Goal: Check status: Check status

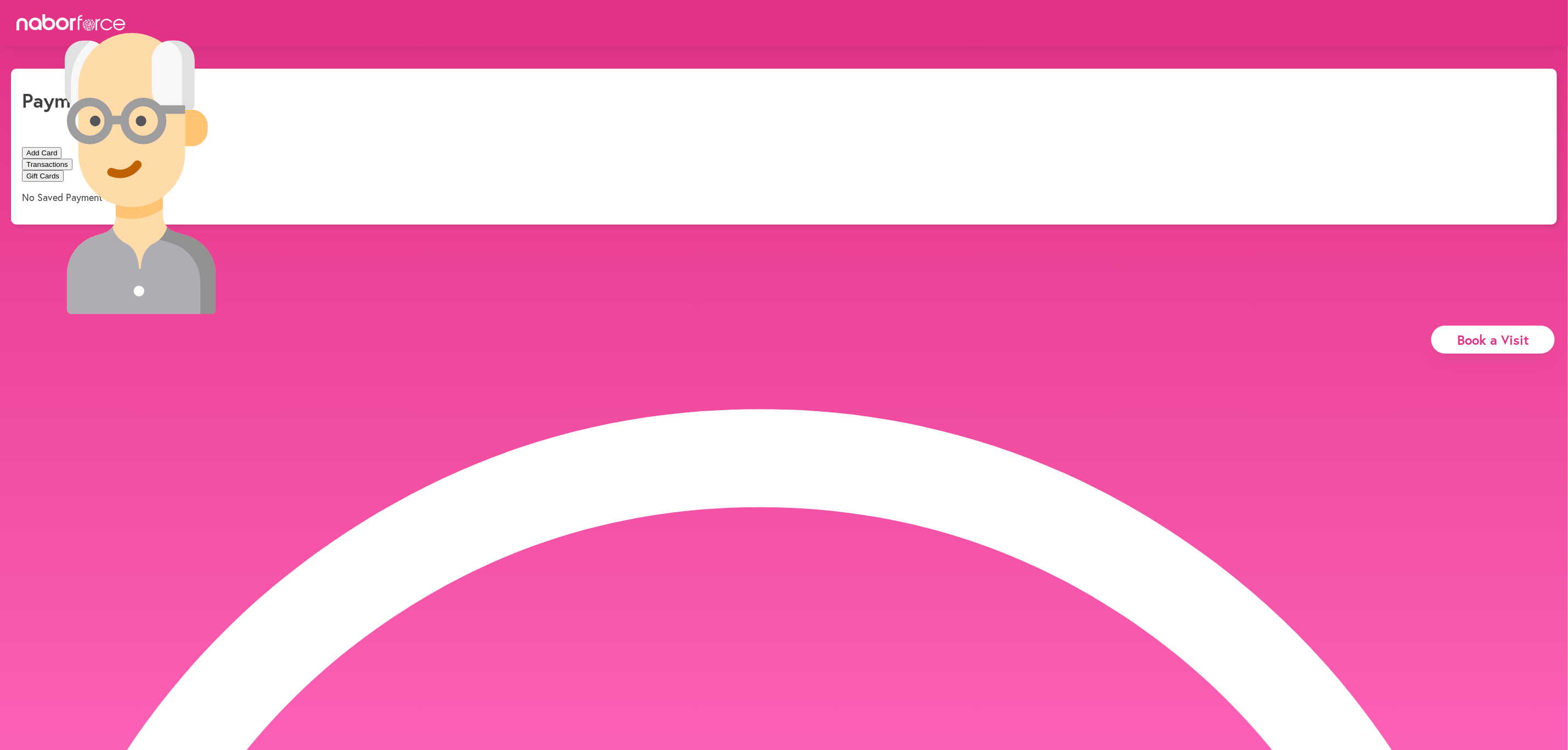
click at [281, 33] on img at bounding box center [141, 173] width 281 height 281
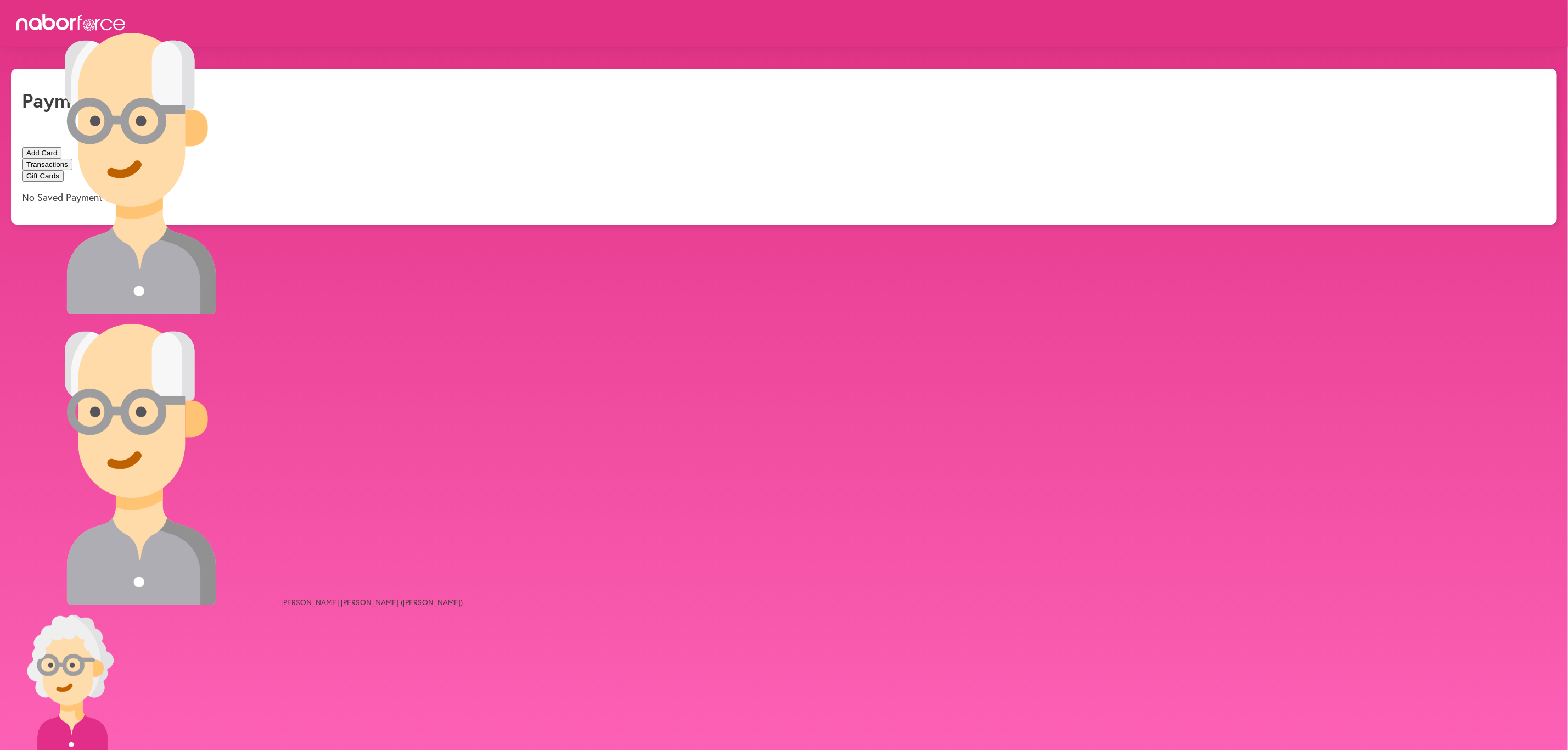
click at [72, 159] on button "Transactions" at bounding box center [47, 164] width 51 height 12
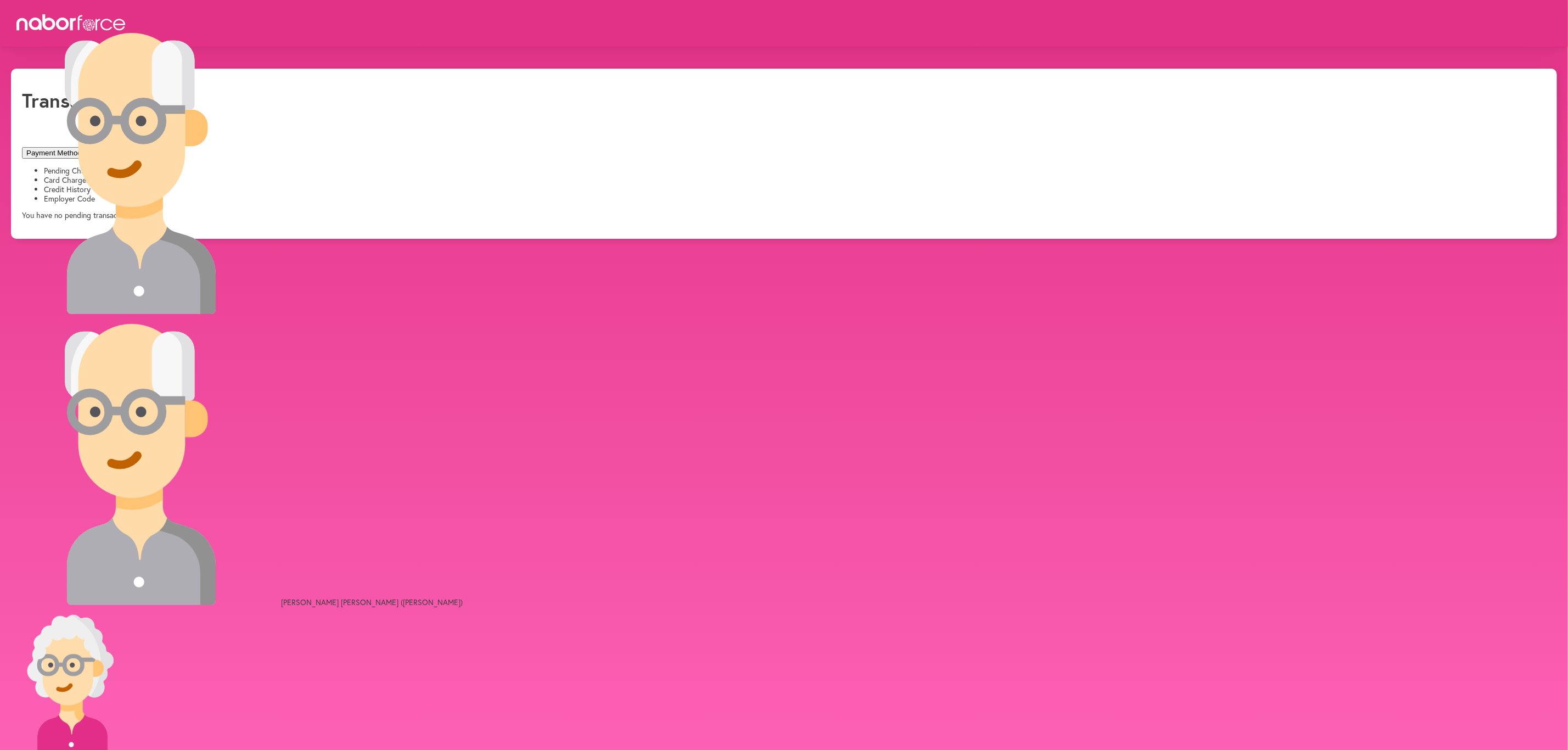
click at [203, 176] on li "Card Charges" at bounding box center [795, 180] width 1502 height 9
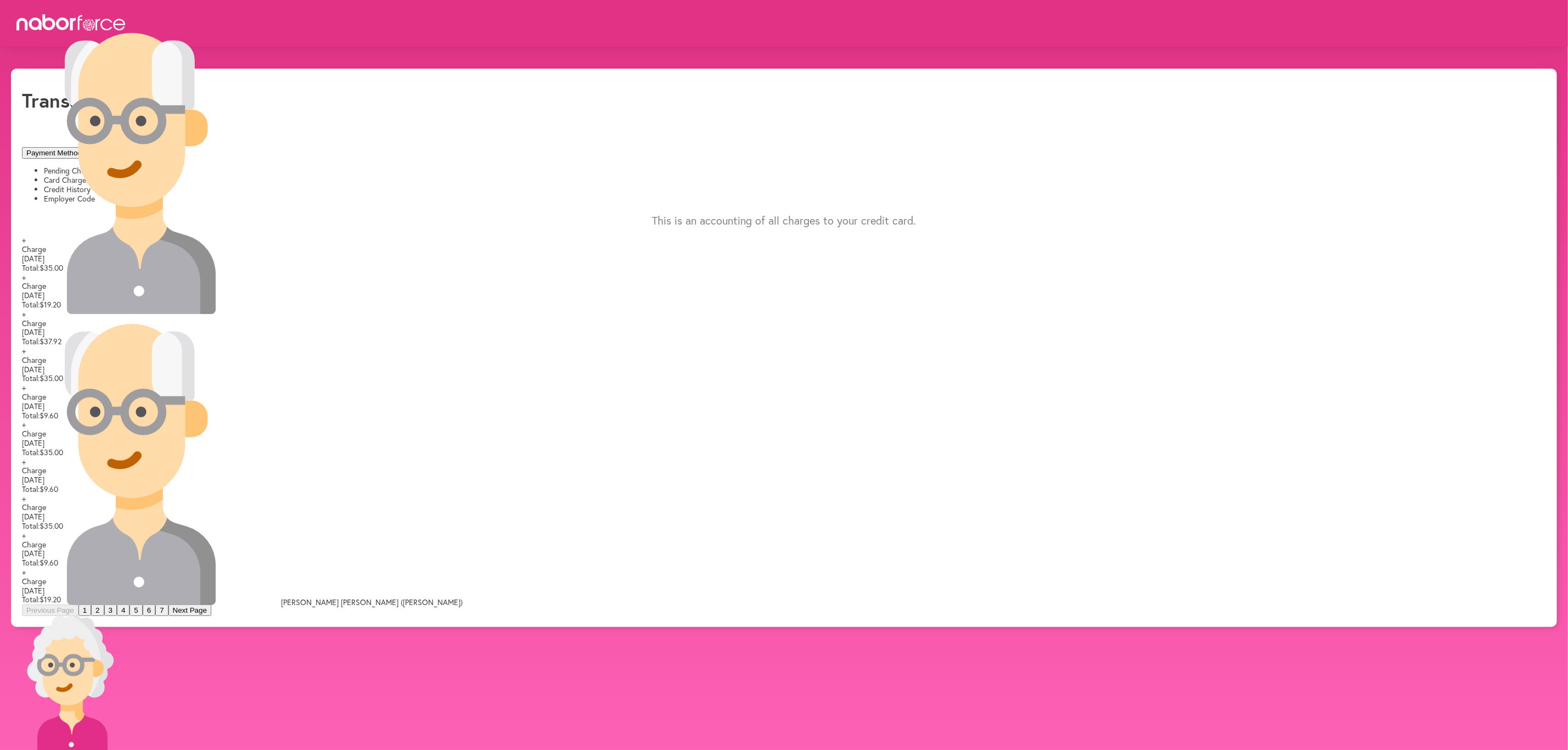
click at [44, 253] on span "[DATE]" at bounding box center [33, 258] width 23 height 10
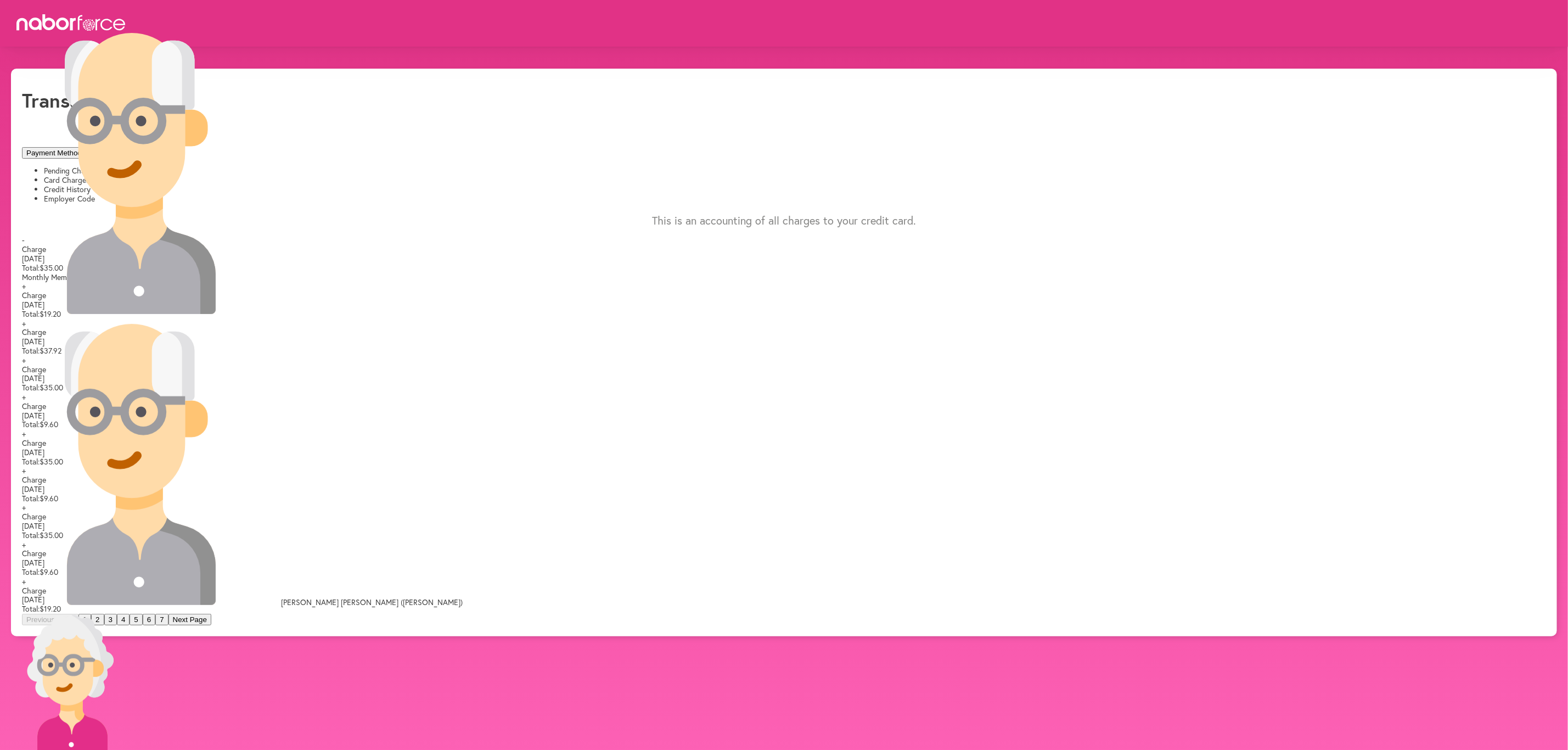
click at [1339, 74] on div "Transactions Payment Methods Pending Charges Card Charges Credit History Employ…" at bounding box center [784, 352] width 1546 height 567
click at [1528, 324] on p "[PERSON_NAME] ([PERSON_NAME])" at bounding box center [784, 465] width 1568 height 283
